Goal: Task Accomplishment & Management: Use online tool/utility

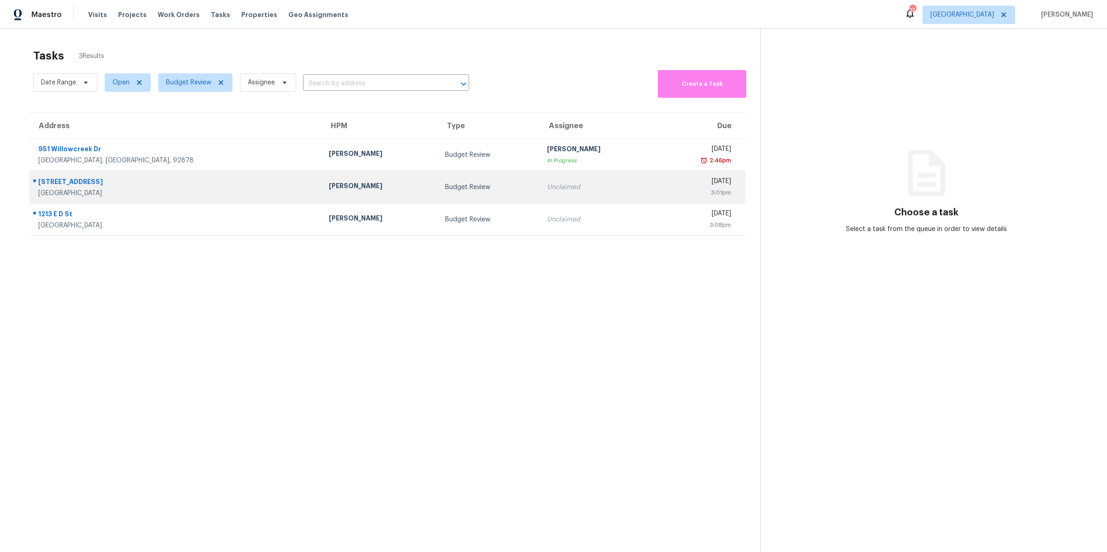
click at [329, 184] on div "[PERSON_NAME]" at bounding box center [379, 187] width 101 height 12
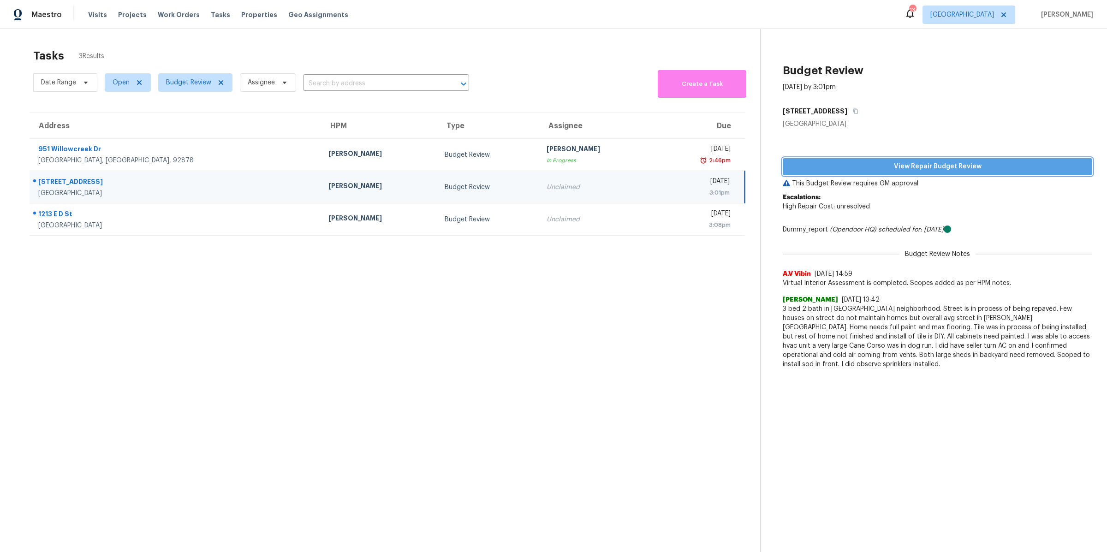
click at [857, 171] on span "View Repair Budget Review" at bounding box center [937, 167] width 295 height 12
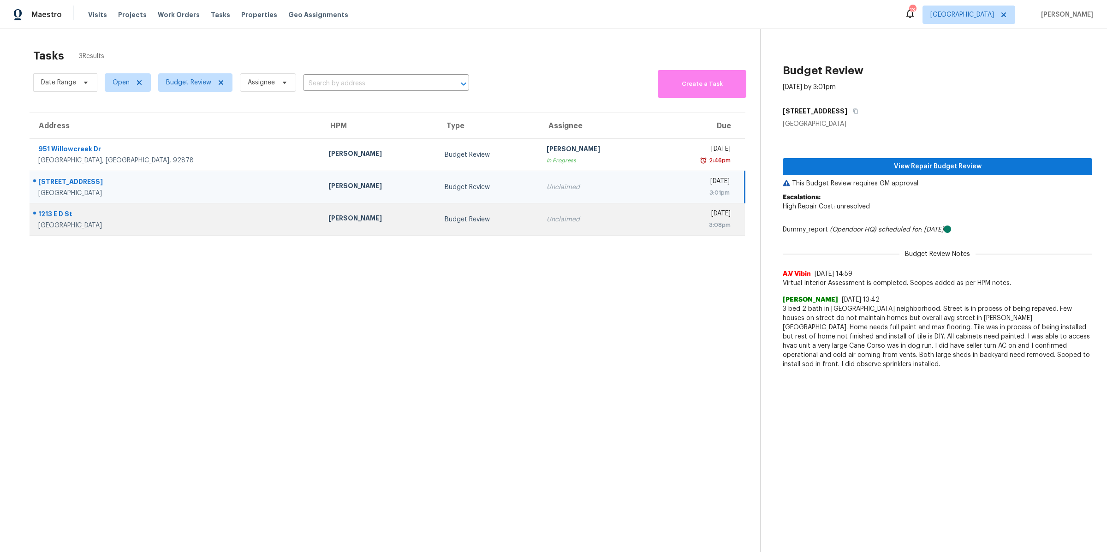
click at [189, 224] on div "[GEOGRAPHIC_DATA]" at bounding box center [175, 225] width 275 height 9
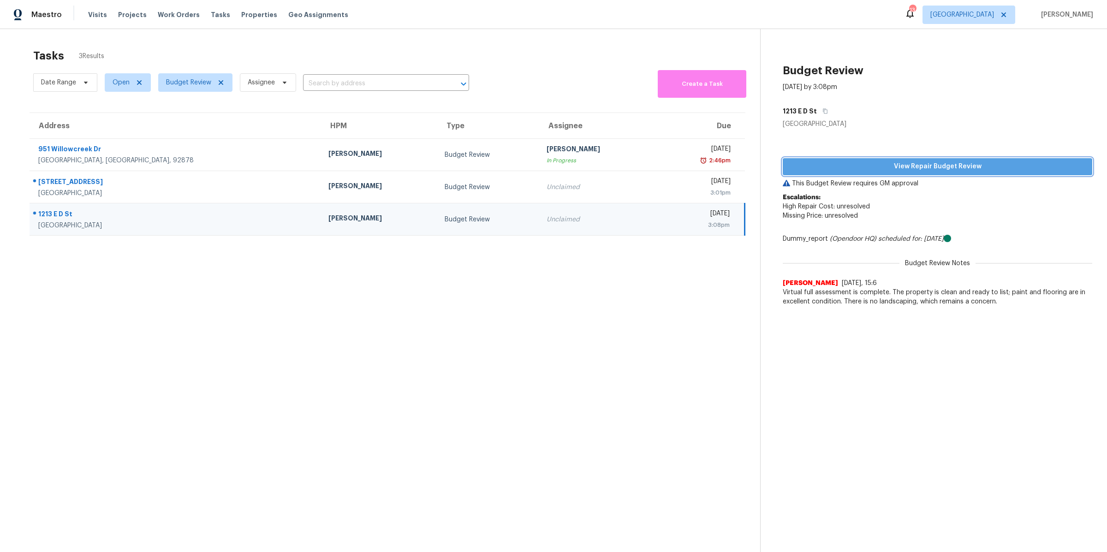
click at [851, 166] on span "View Repair Budget Review" at bounding box center [937, 167] width 295 height 12
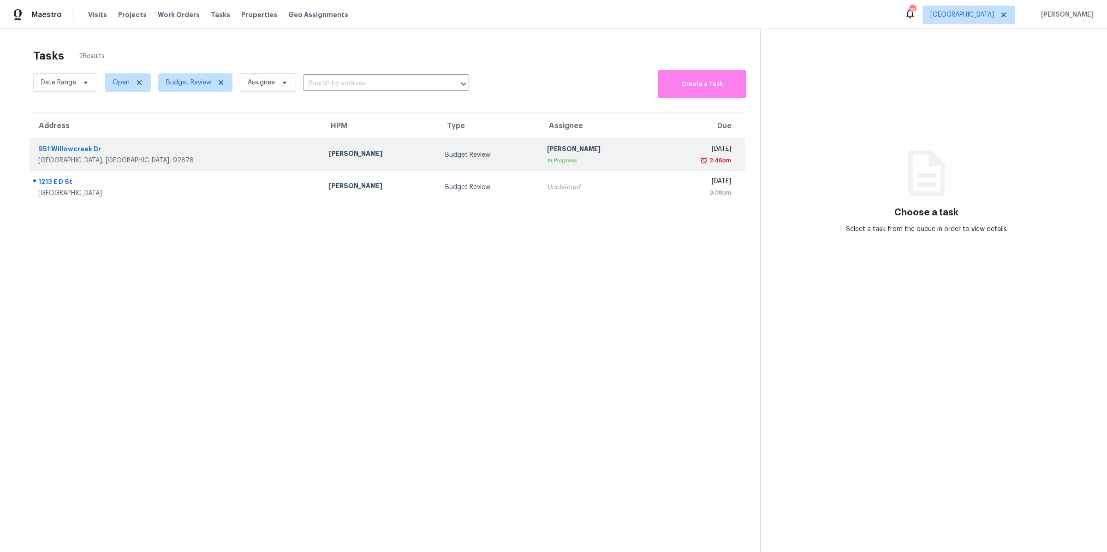
click at [160, 159] on div "[GEOGRAPHIC_DATA], [GEOGRAPHIC_DATA], 92878" at bounding box center [176, 160] width 276 height 9
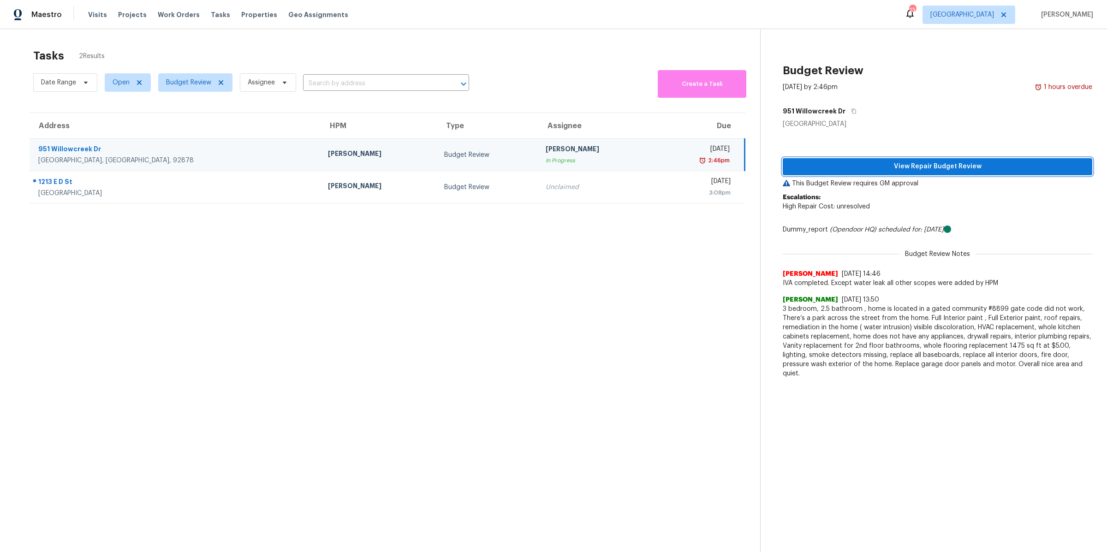
click at [815, 172] on button "View Repair Budget Review" at bounding box center [936, 166] width 309 height 17
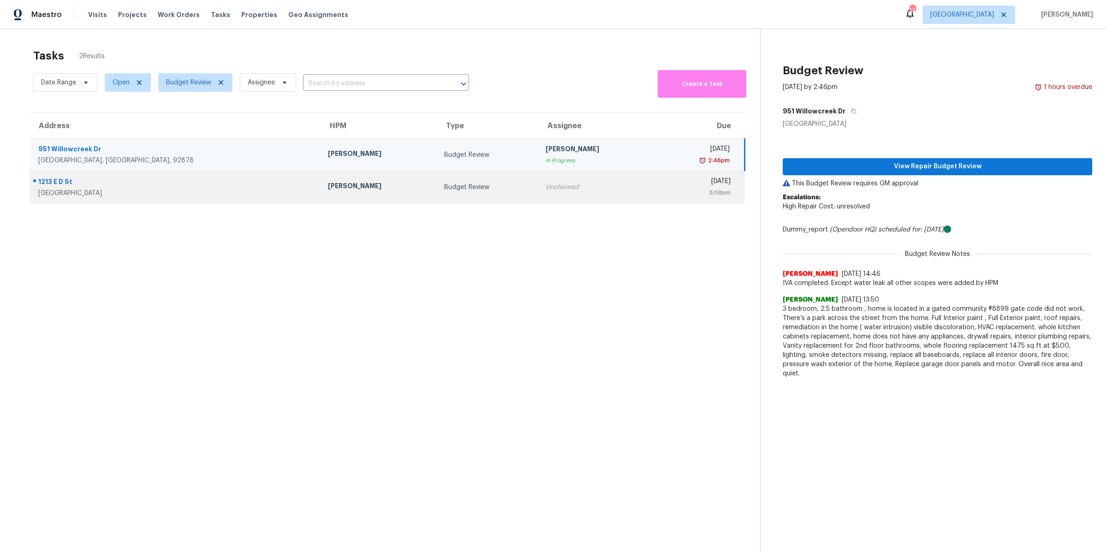
click at [328, 189] on div "[PERSON_NAME]" at bounding box center [378, 187] width 101 height 12
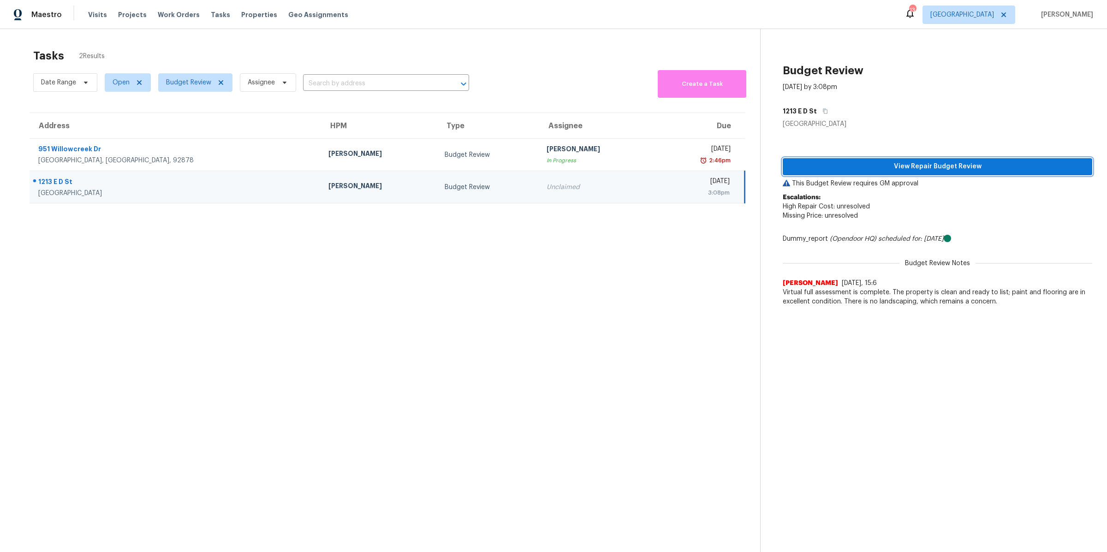
click at [851, 165] on span "View Repair Budget Review" at bounding box center [937, 167] width 295 height 12
